Goal: Task Accomplishment & Management: Use online tool/utility

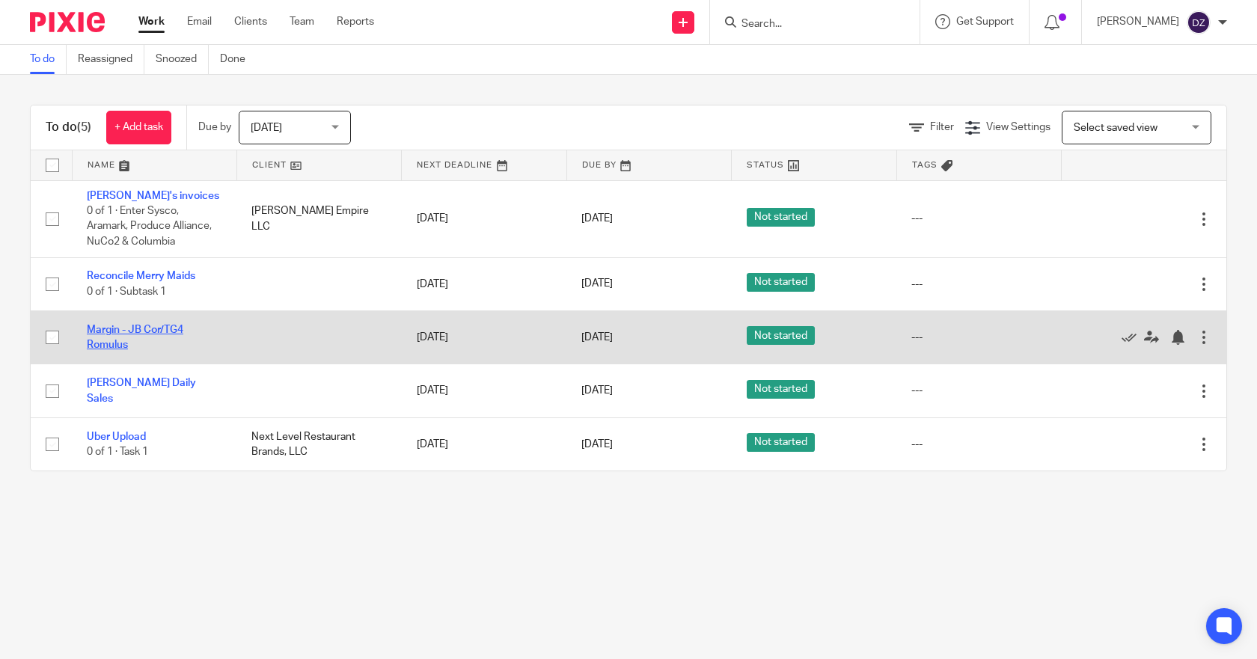
click at [161, 330] on link "Margin - JB Cor/TG4 Romulus" at bounding box center [135, 337] width 96 height 25
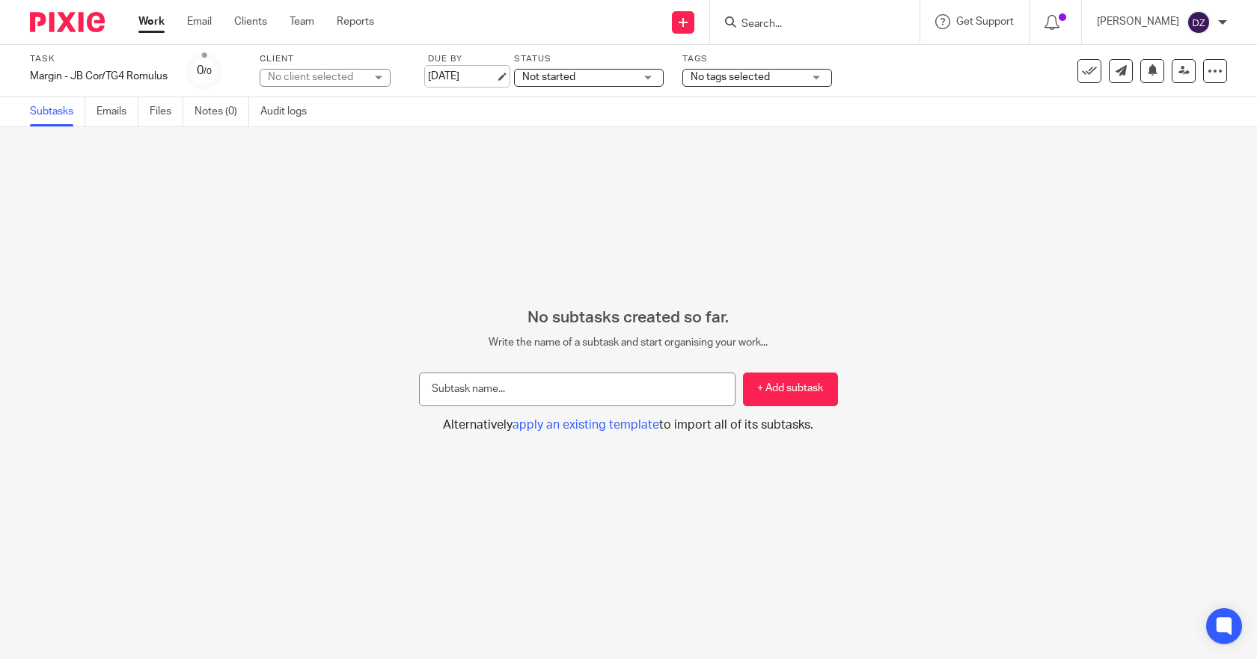
click at [474, 73] on link "[DATE]" at bounding box center [461, 77] width 67 height 16
click at [150, 20] on link "Work" at bounding box center [151, 21] width 26 height 15
